Goal: Information Seeking & Learning: Learn about a topic

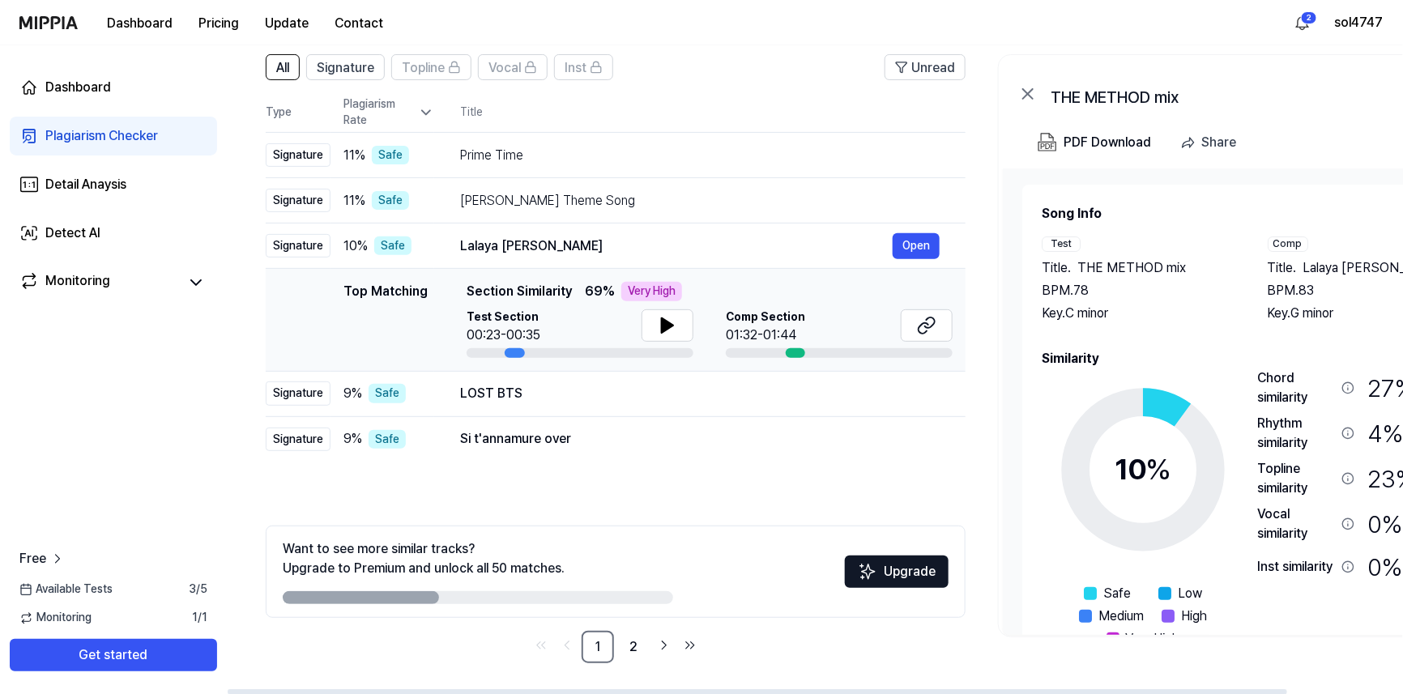
scroll to position [122, 0]
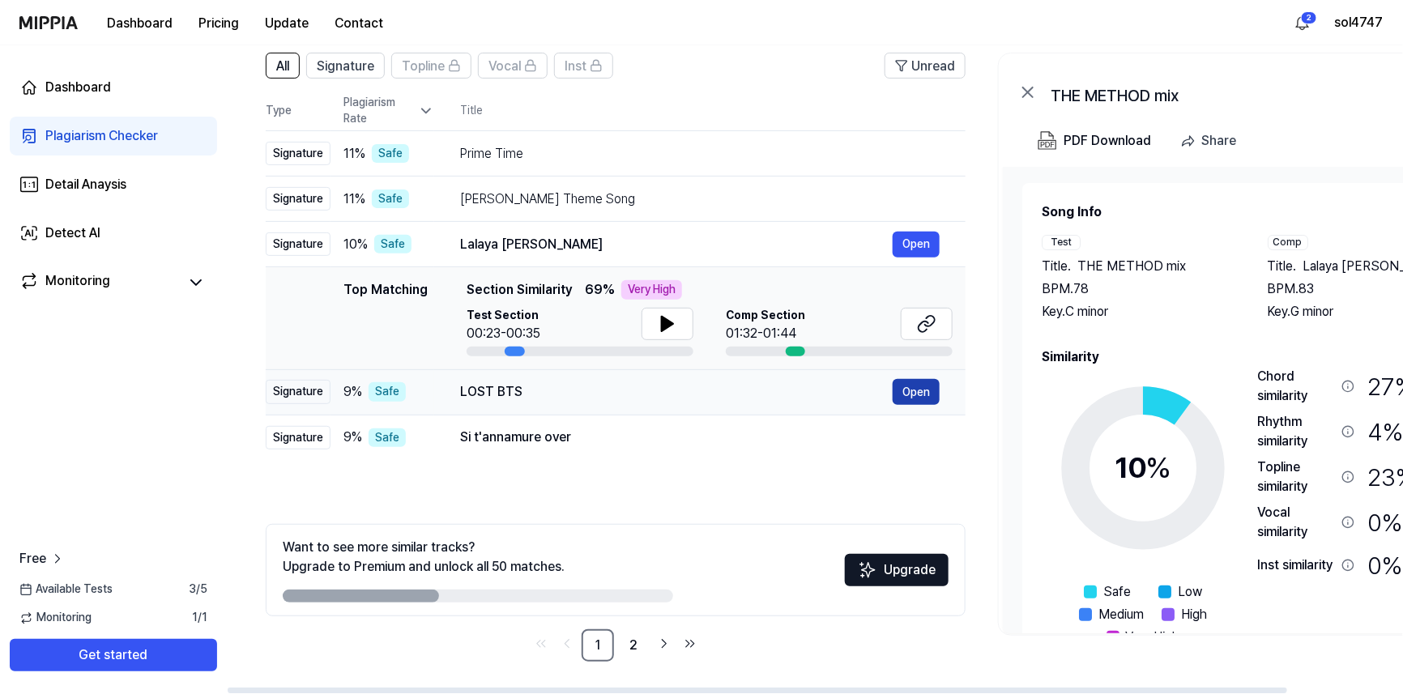
click at [917, 398] on button "Open" at bounding box center [916, 392] width 47 height 26
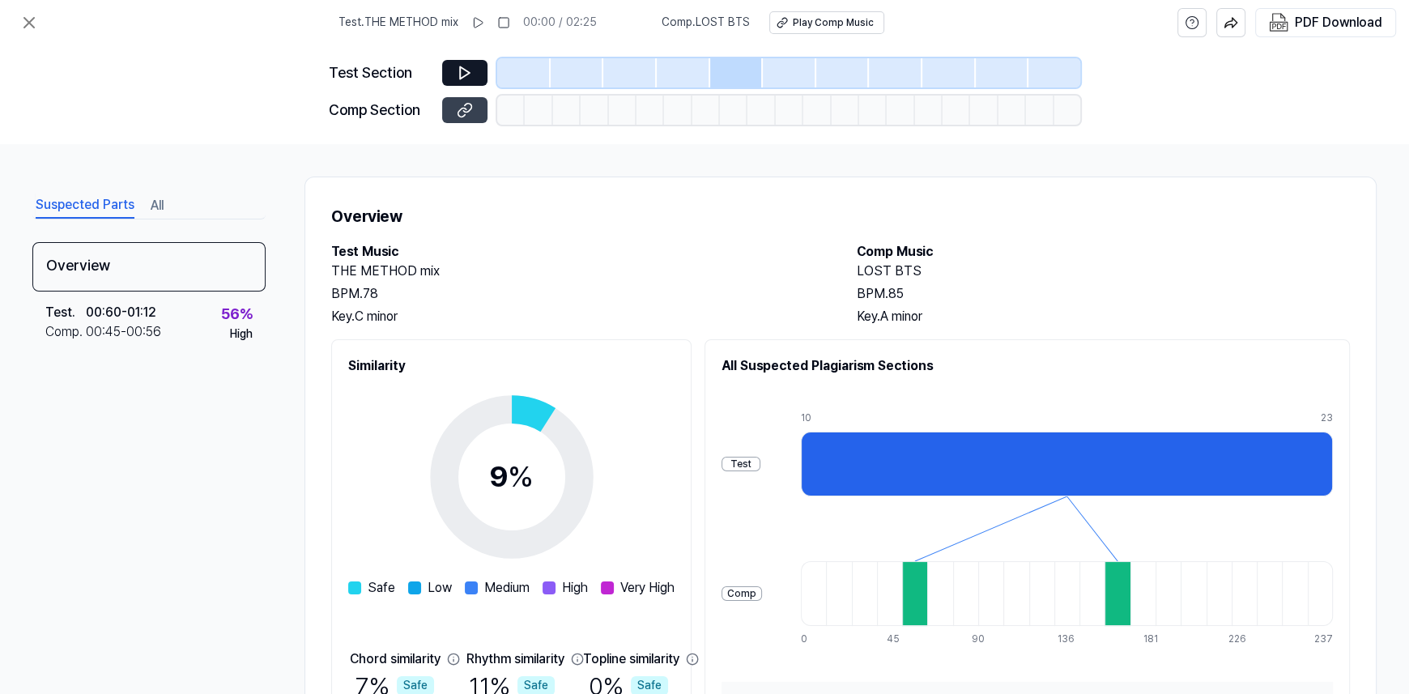
click at [459, 106] on icon at bounding box center [465, 110] width 16 height 16
click at [731, 62] on div at bounding box center [736, 72] width 53 height 29
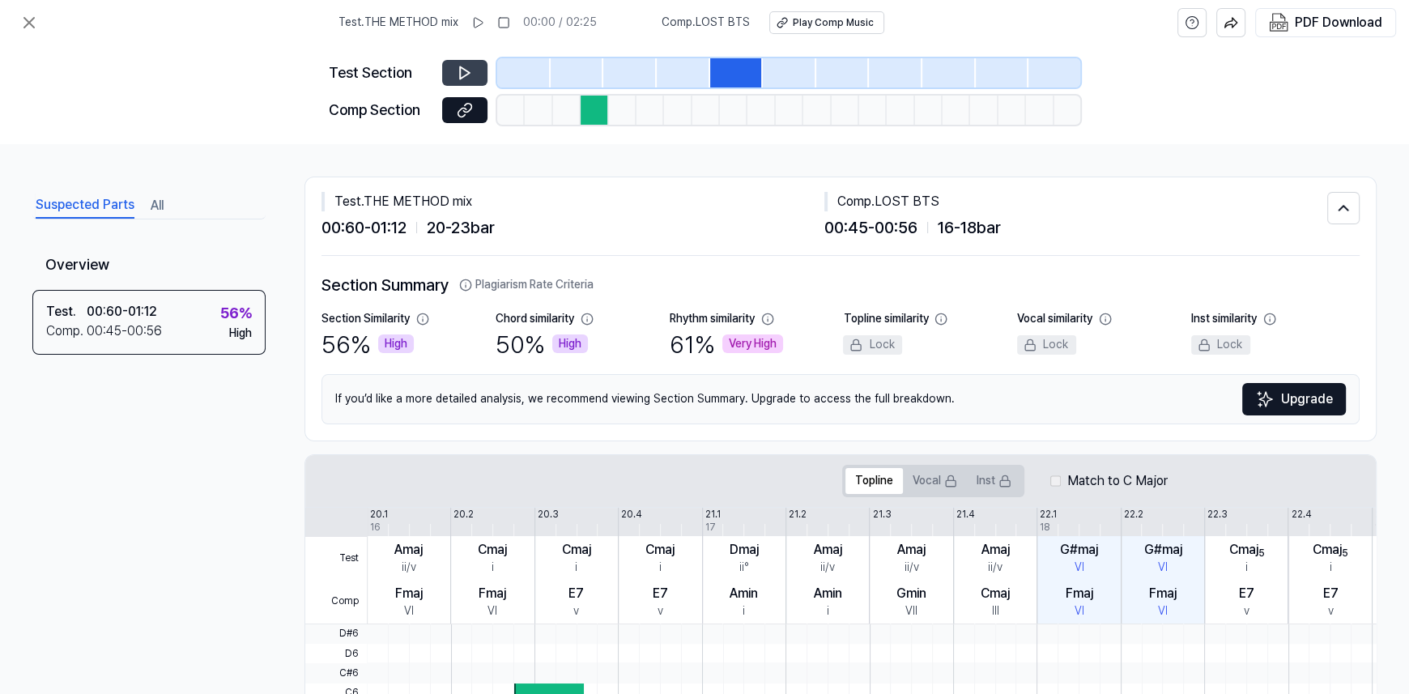
click at [450, 76] on button at bounding box center [464, 73] width 45 height 26
click at [458, 70] on icon at bounding box center [465, 73] width 16 height 16
click at [471, 65] on icon at bounding box center [465, 73] width 16 height 16
click at [463, 75] on icon at bounding box center [462, 72] width 2 height 11
click at [24, 23] on icon at bounding box center [28, 22] width 19 height 19
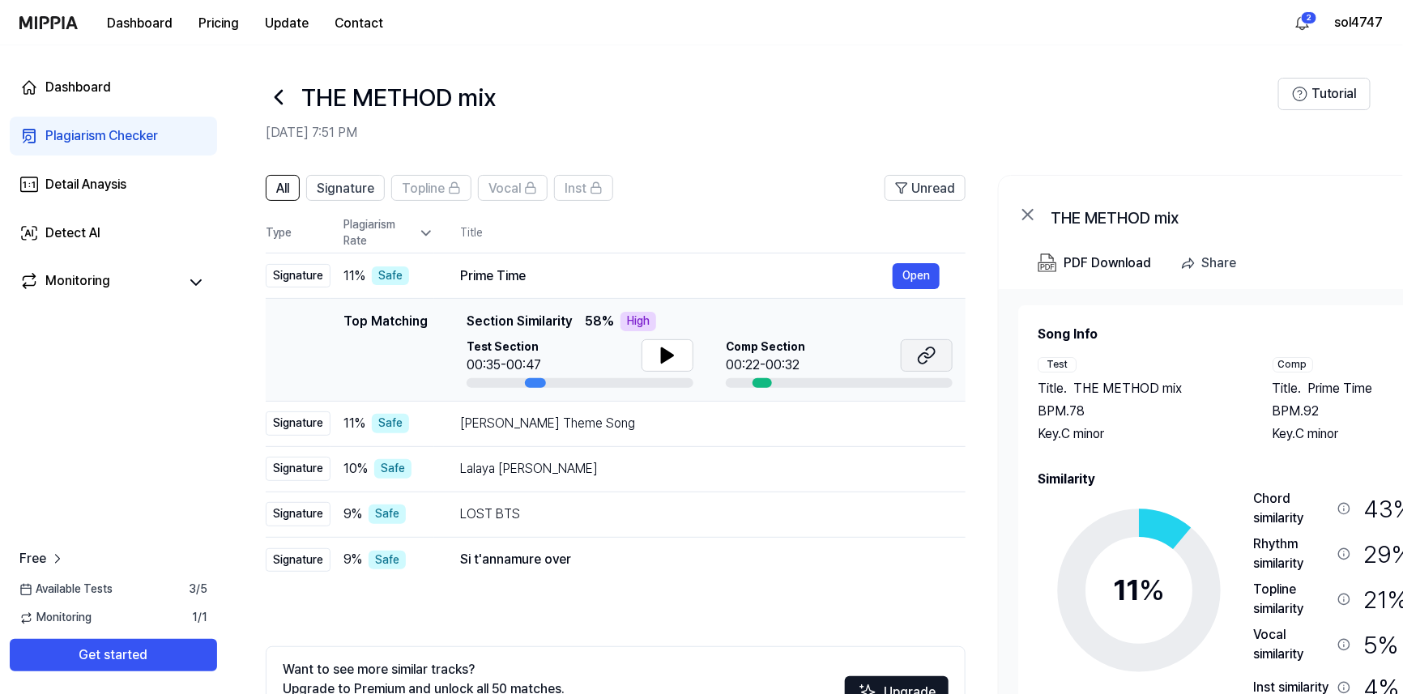
click at [925, 352] on icon at bounding box center [926, 355] width 19 height 19
click at [662, 356] on icon at bounding box center [667, 355] width 11 height 15
click at [674, 360] on icon at bounding box center [667, 355] width 19 height 19
click at [422, 191] on span "Topline" at bounding box center [423, 188] width 43 height 19
click at [275, 197] on button "All" at bounding box center [283, 188] width 34 height 26
